Goal: Information Seeking & Learning: Compare options

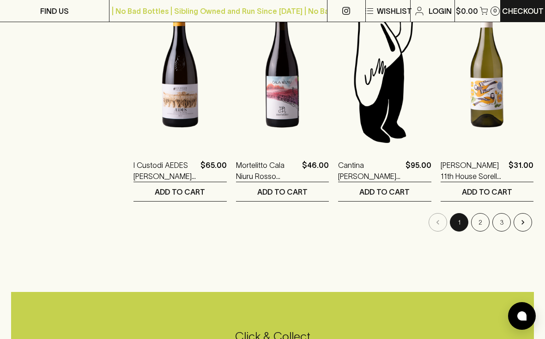
scroll to position [1158, 0]
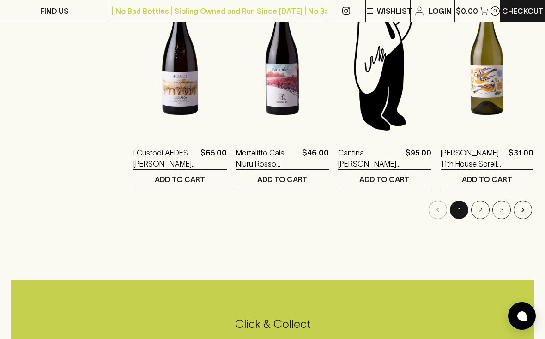
click at [482, 205] on button "2" at bounding box center [480, 210] width 18 height 18
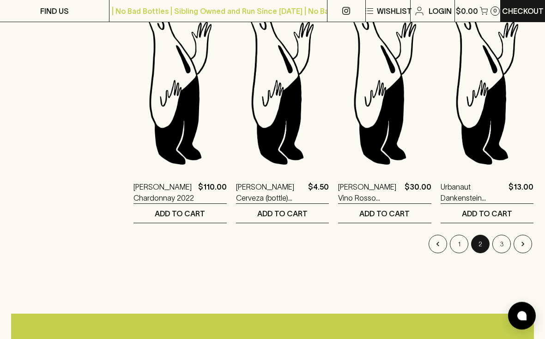
scroll to position [1125, 0]
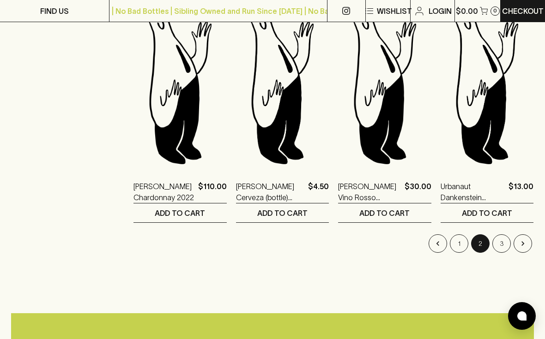
click at [502, 236] on button "3" at bounding box center [501, 244] width 18 height 18
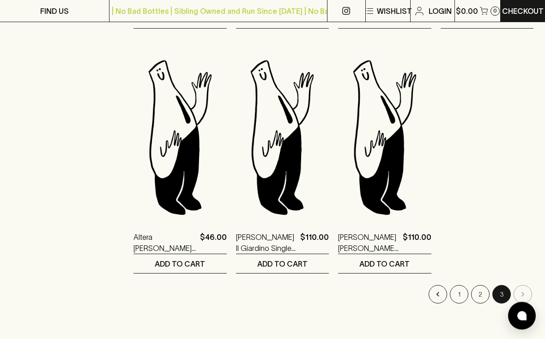
scroll to position [584, 0]
click at [522, 292] on li "pagination navigation" at bounding box center [522, 294] width 21 height 18
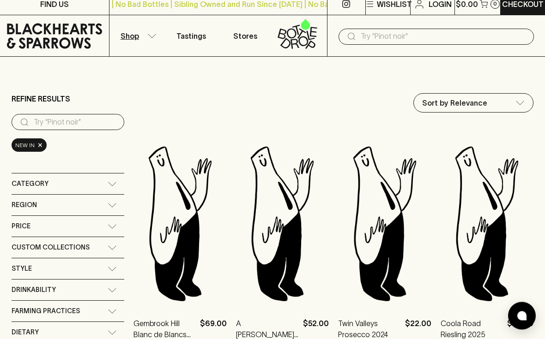
scroll to position [0, 0]
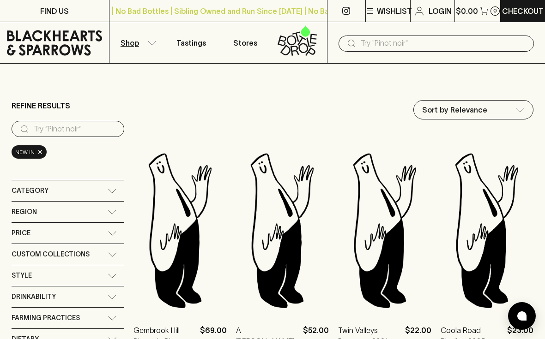
click at [141, 46] on button "Shop" at bounding box center [136, 42] width 54 height 41
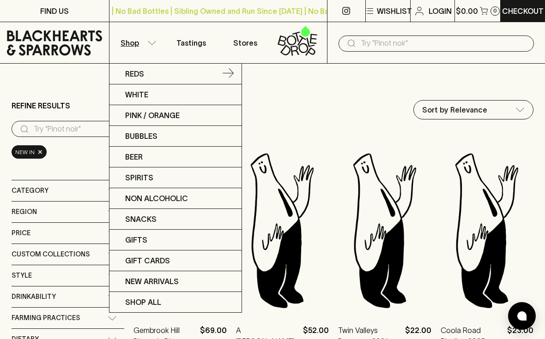
click at [133, 78] on p "Reds" at bounding box center [134, 73] width 19 height 11
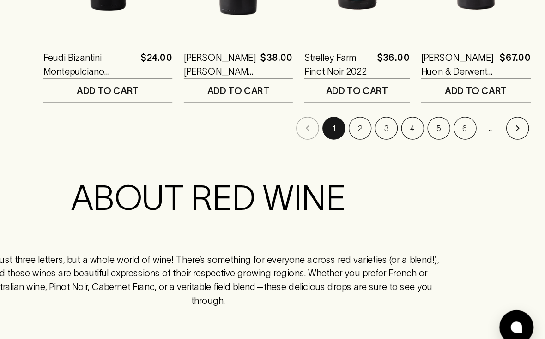
scroll to position [1250, 0]
click at [386, 146] on button "2" at bounding box center [395, 155] width 18 height 18
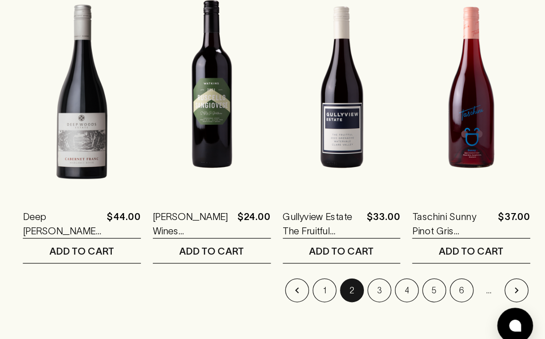
scroll to position [1116, 0]
click at [407, 279] on button "3" at bounding box center [416, 288] width 18 height 18
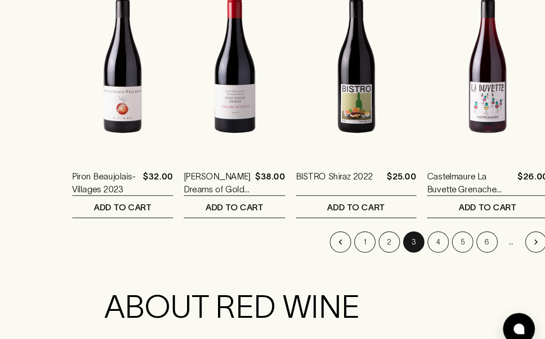
scroll to position [1164, 0]
click at [442, 231] on button "4" at bounding box center [451, 240] width 18 height 18
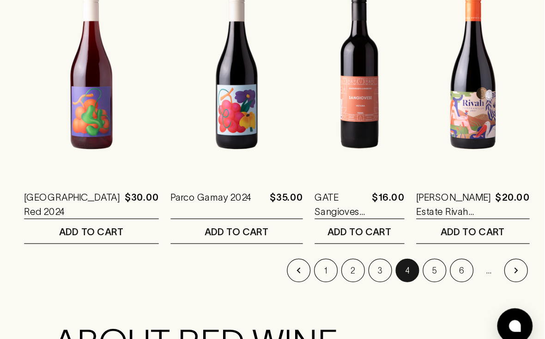
scroll to position [1133, 0]
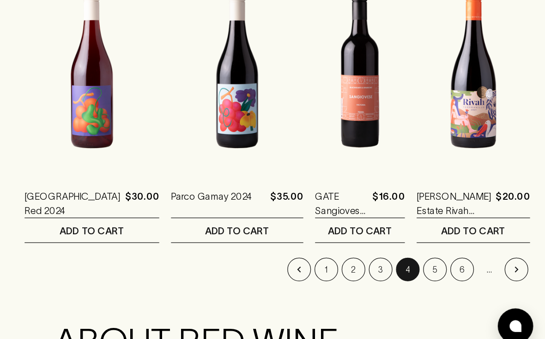
click at [450, 263] on button "5" at bounding box center [459, 272] width 18 height 18
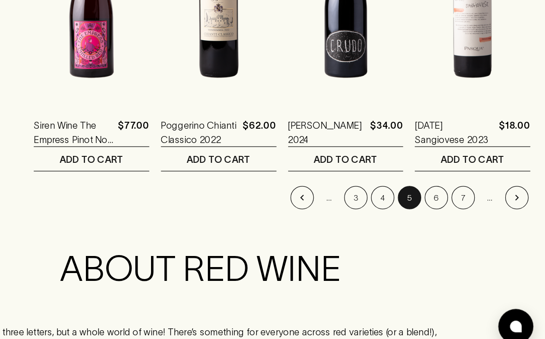
scroll to position [1191, 0]
click at [450, 205] on button "6" at bounding box center [459, 214] width 18 height 18
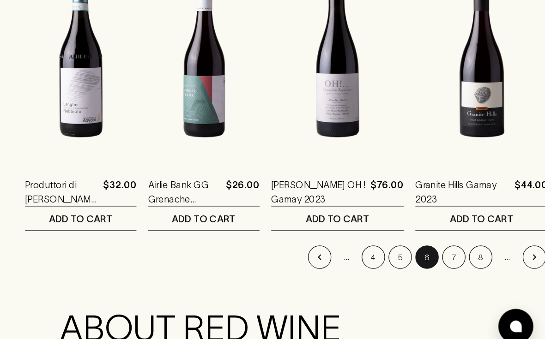
scroll to position [1144, 0]
click at [464, 252] on button "7" at bounding box center [473, 261] width 18 height 18
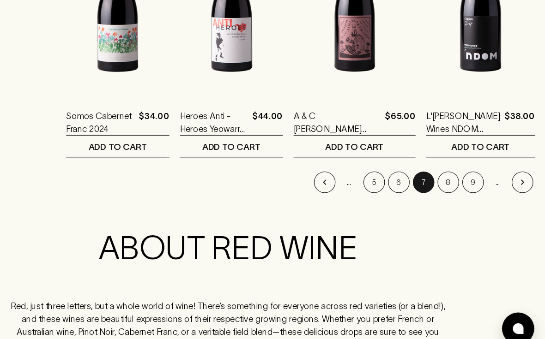
scroll to position [1222, 0]
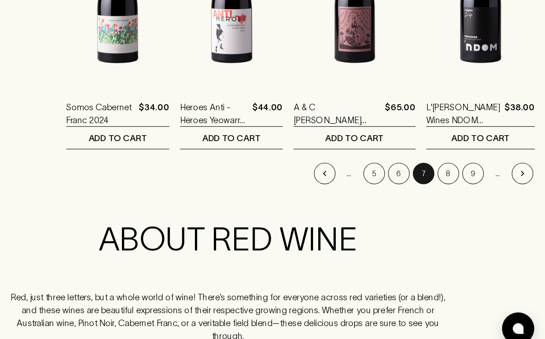
click at [452, 174] on button "8" at bounding box center [461, 183] width 18 height 18
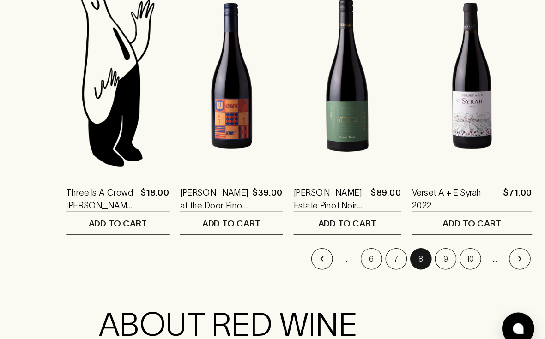
scroll to position [1149, 0]
click at [450, 247] on button "9" at bounding box center [459, 256] width 18 height 18
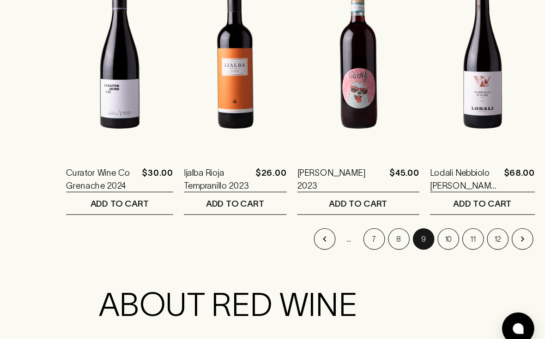
scroll to position [1172, 0]
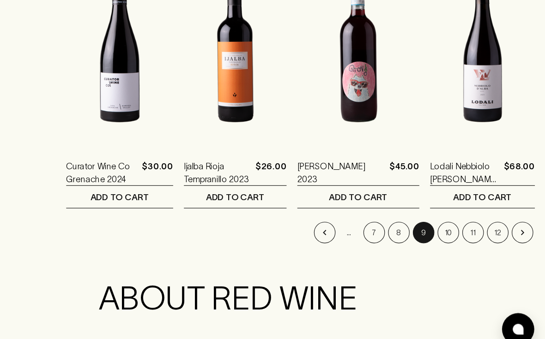
click at [452, 224] on button "10" at bounding box center [461, 233] width 18 height 18
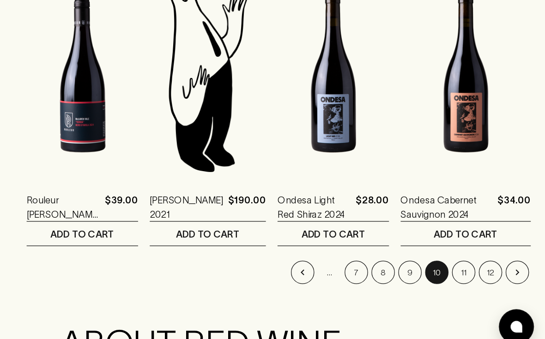
scroll to position [1145, 0]
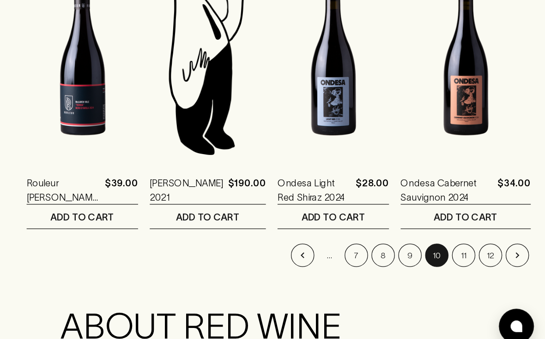
click at [471, 251] on button "11" at bounding box center [480, 260] width 18 height 18
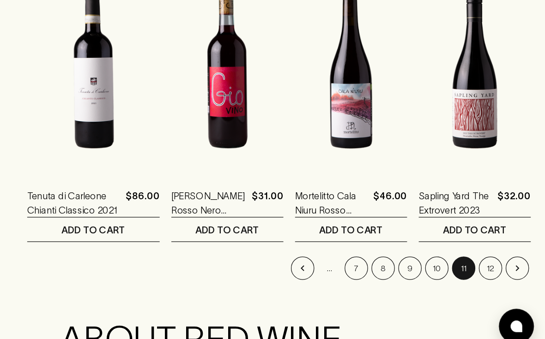
scroll to position [1135, 0]
click at [492, 261] on button "12" at bounding box center [501, 270] width 18 height 18
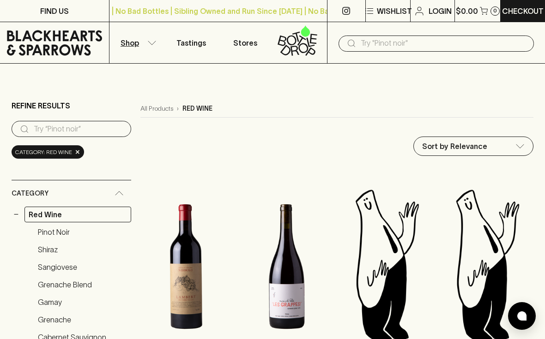
click at [136, 38] on p "Shop" at bounding box center [130, 42] width 18 height 11
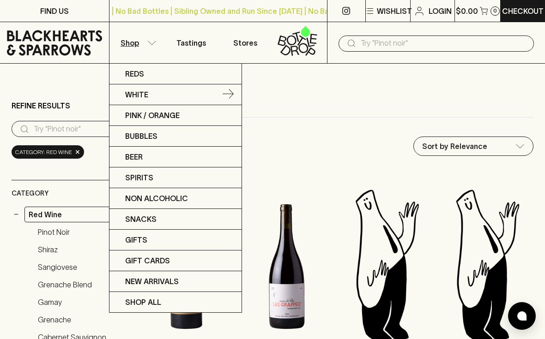
click at [140, 93] on p "White" at bounding box center [136, 94] width 23 height 11
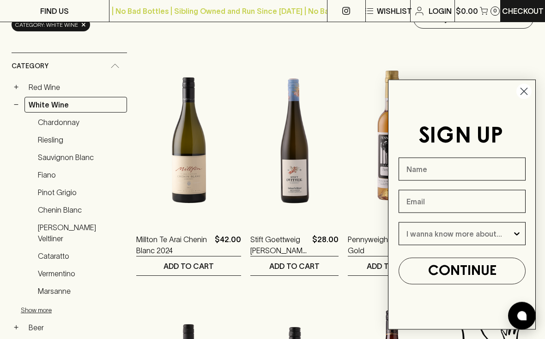
scroll to position [127, 0]
click at [526, 99] on circle "Close dialog" at bounding box center [523, 91] width 15 height 15
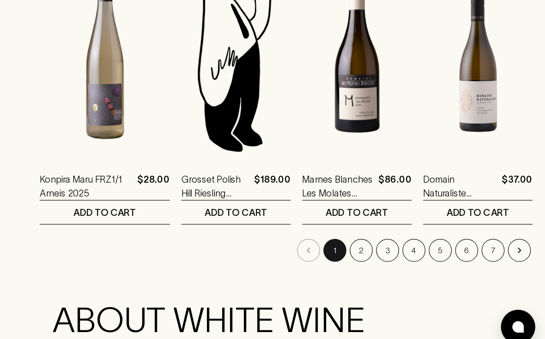
scroll to position [1151, 0]
click at [386, 245] on button "2" at bounding box center [395, 254] width 18 height 18
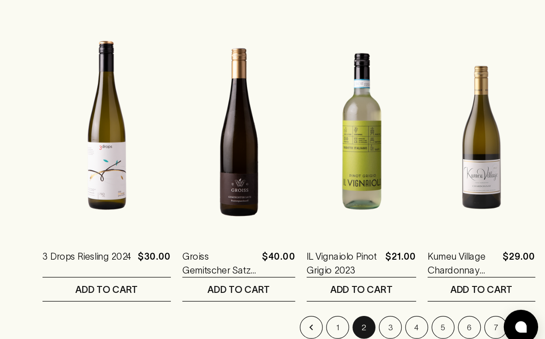
scroll to position [1090, 0]
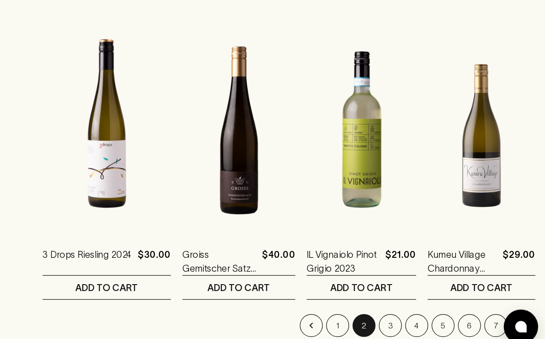
click at [407, 306] on button "3" at bounding box center [416, 315] width 18 height 18
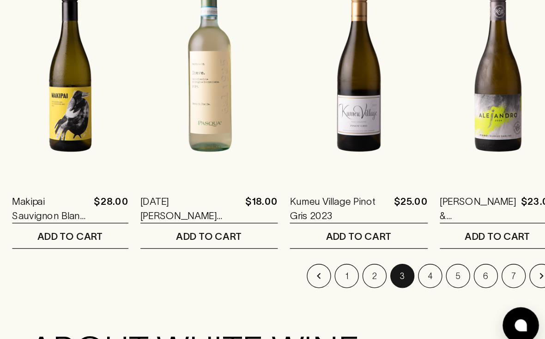
scroll to position [1127, 0]
click at [443, 269] on button "4" at bounding box center [452, 278] width 18 height 18
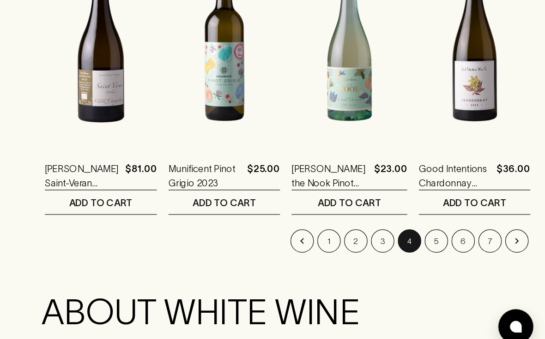
scroll to position [1157, 0]
click at [450, 239] on button "5" at bounding box center [459, 248] width 18 height 18
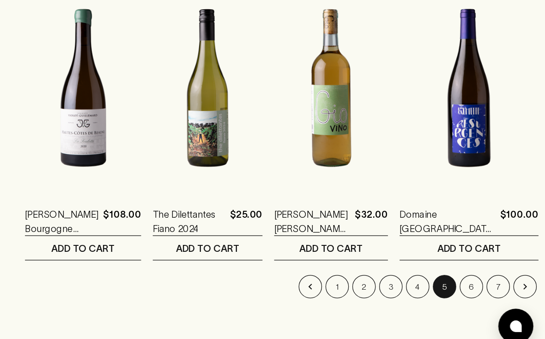
scroll to position [1121, 0]
click at [477, 275] on button "6" at bounding box center [486, 284] width 18 height 18
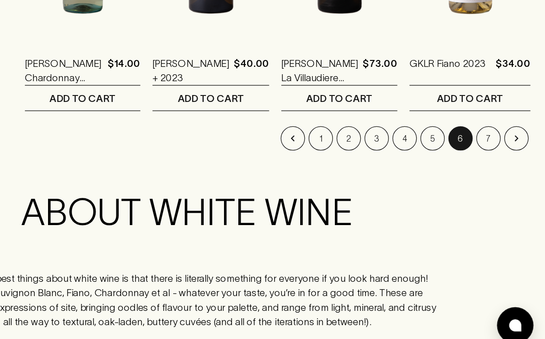
scroll to position [1244, 0]
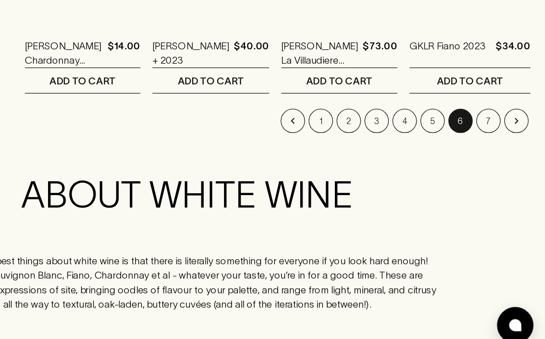
click at [492, 151] on button "7" at bounding box center [501, 160] width 18 height 18
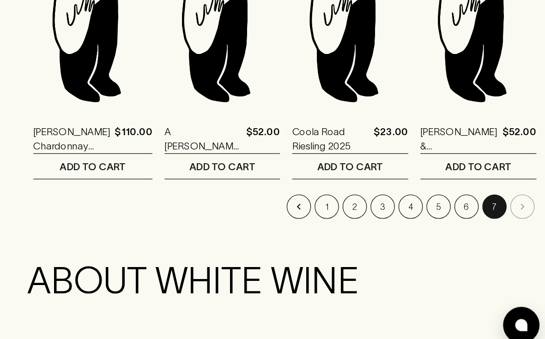
scroll to position [1179, 0]
click at [512, 217] on li "pagination navigation" at bounding box center [522, 226] width 21 height 18
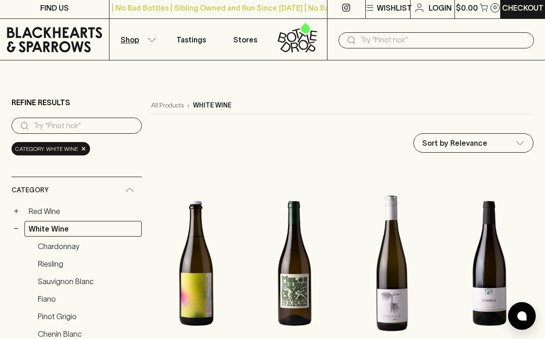
scroll to position [0, 0]
